Goal: Find specific page/section: Find specific page/section

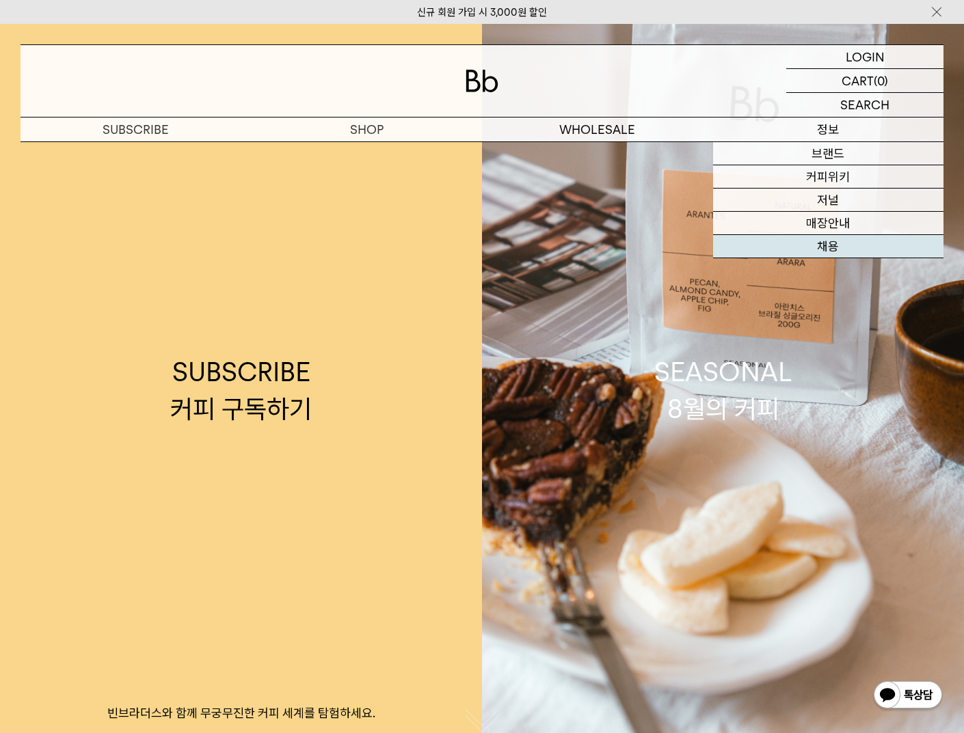
click at [824, 247] on link "채용" at bounding box center [828, 246] width 231 height 23
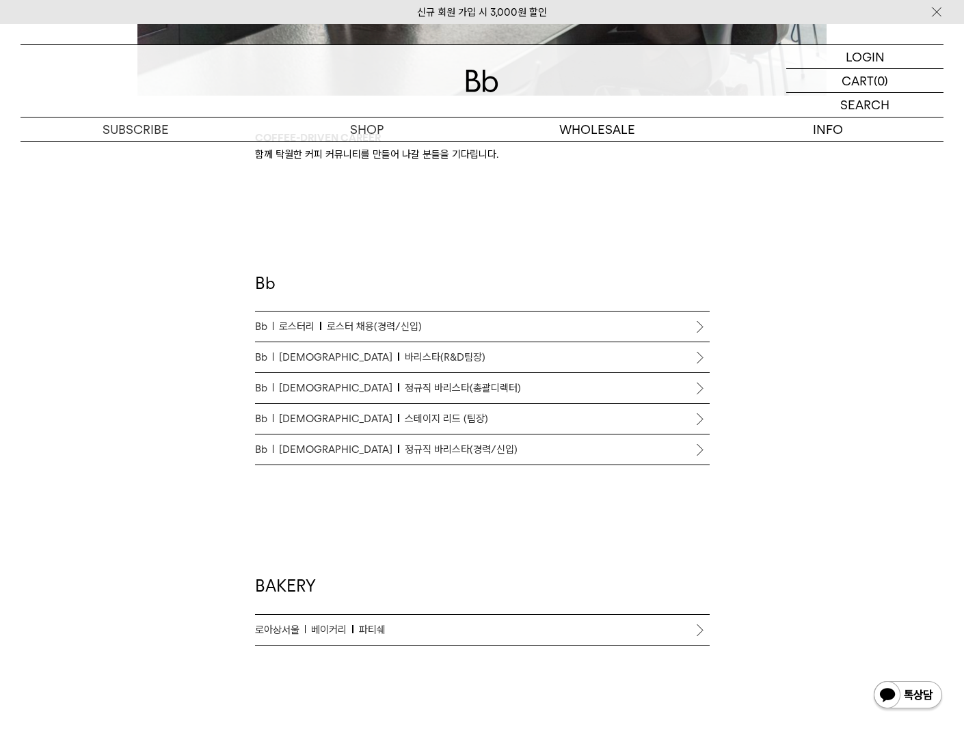
scroll to position [653, 0]
click at [437, 454] on p "Bb 바리스타 정규직 바리스타(경력/신입)" at bounding box center [482, 450] width 455 height 16
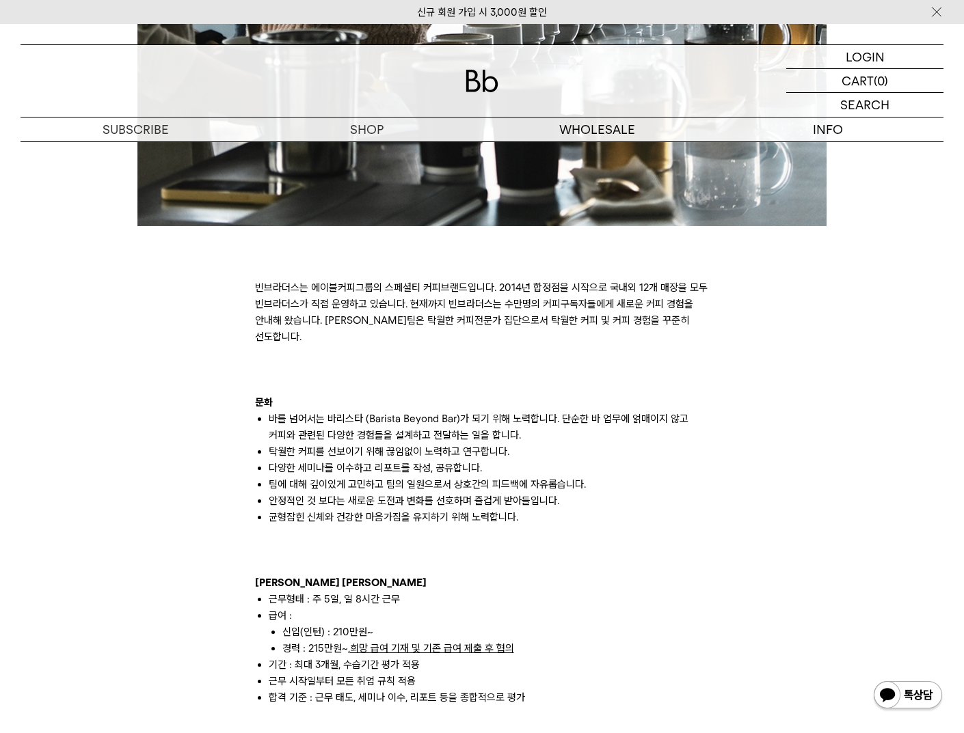
scroll to position [630, 0]
